Goal: Check status: Check status

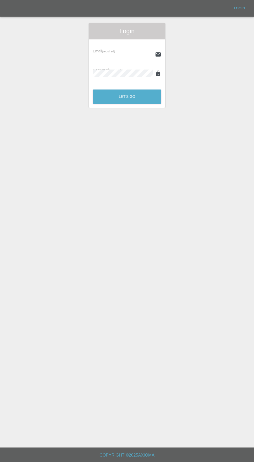
click at [98, 54] on input "text" at bounding box center [123, 55] width 60 height 8
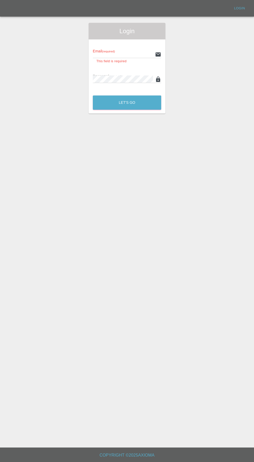
type input "[EMAIL_ADDRESS][DOMAIN_NAME]"
click at [93, 96] on button "Let's Go" at bounding box center [127, 103] width 69 height 14
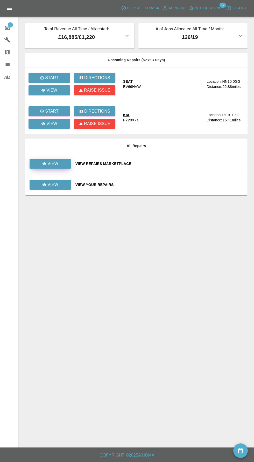
click at [51, 160] on link "View" at bounding box center [51, 164] width 42 height 10
